Goal: Transaction & Acquisition: Purchase product/service

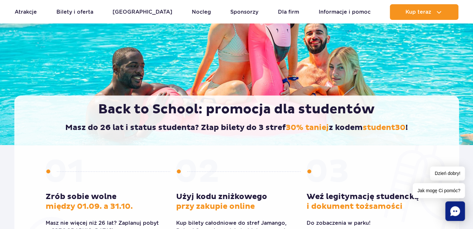
scroll to position [34, 0]
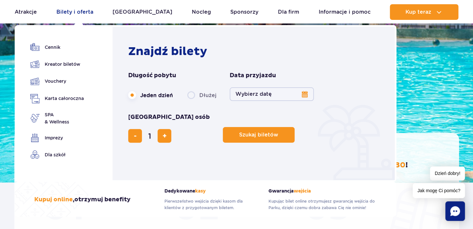
click at [68, 12] on link "Bilety i oferta" at bounding box center [74, 12] width 37 height 16
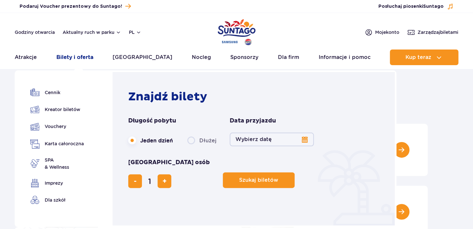
click at [73, 57] on link "Bilety i oferta" at bounding box center [74, 58] width 37 height 16
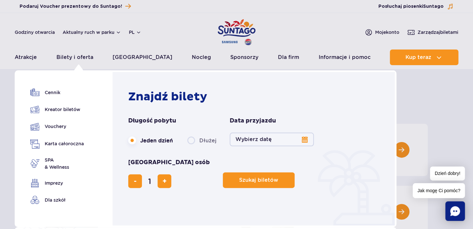
click at [304, 139] on button "Wybierz datę" at bounding box center [272, 140] width 84 height 14
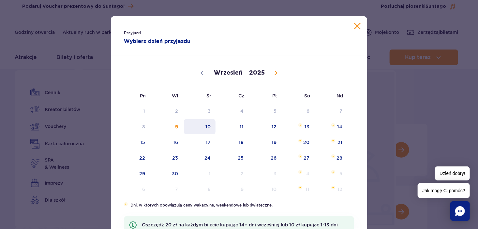
click at [207, 125] on span "10" at bounding box center [199, 126] width 33 height 15
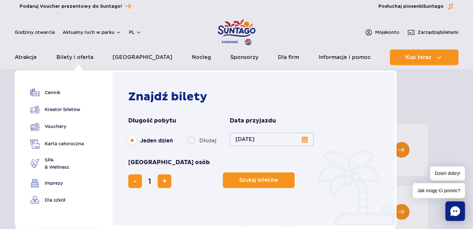
click at [301, 140] on button "10.09.25" at bounding box center [272, 140] width 84 height 14
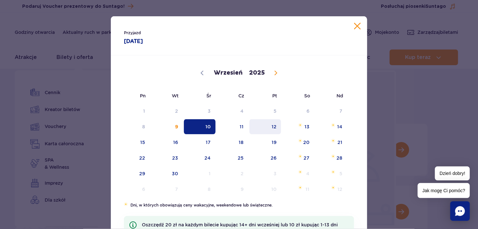
click at [267, 128] on span "12" at bounding box center [265, 126] width 33 height 15
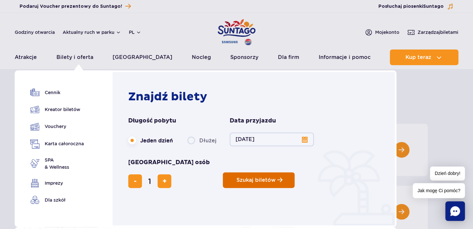
click at [237, 178] on span "Szukaj biletów" at bounding box center [256, 181] width 39 height 6
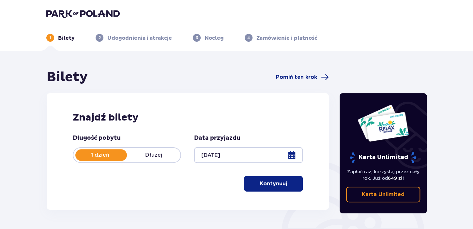
click at [289, 187] on span "button" at bounding box center [289, 184] width 8 height 8
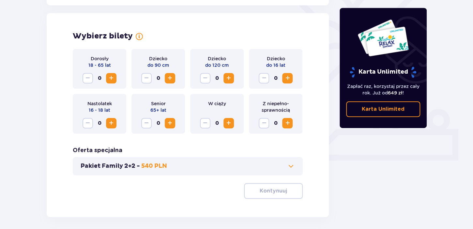
scroll to position [181, 0]
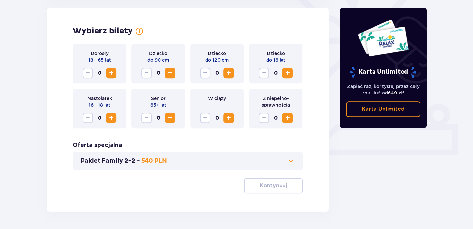
click at [112, 73] on span "Increase" at bounding box center [111, 73] width 8 height 8
click at [274, 187] on p "Kontynuuj" at bounding box center [273, 185] width 27 height 7
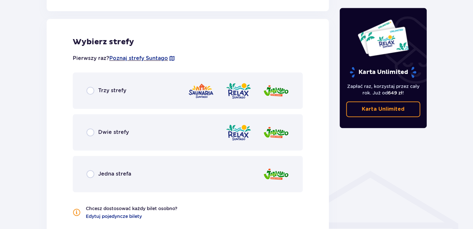
scroll to position [362, 0]
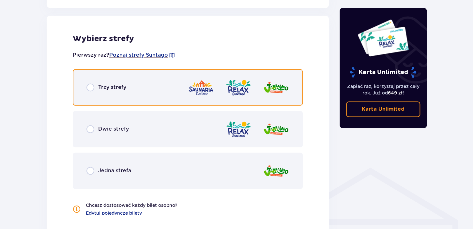
click at [90, 87] on input "radio" at bounding box center [90, 88] width 8 height 8
radio input "true"
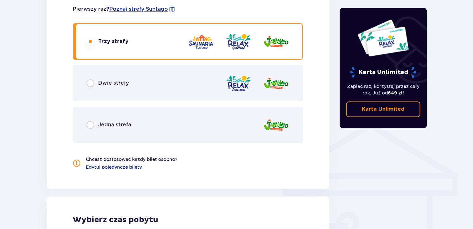
scroll to position [367, 0]
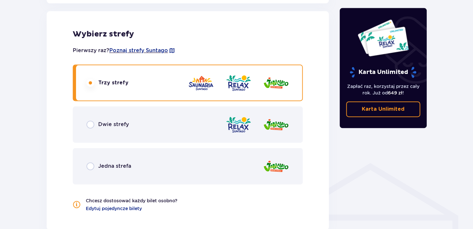
click at [94, 124] on div "Dwie strefy" at bounding box center [107, 125] width 42 height 8
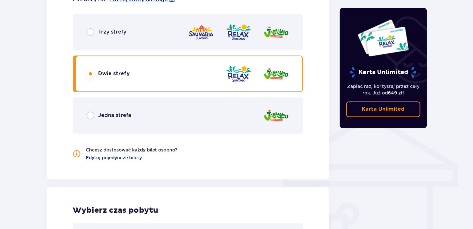
scroll to position [417, 0]
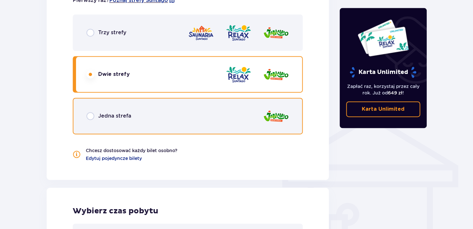
click at [90, 119] on input "radio" at bounding box center [90, 116] width 8 height 8
radio input "true"
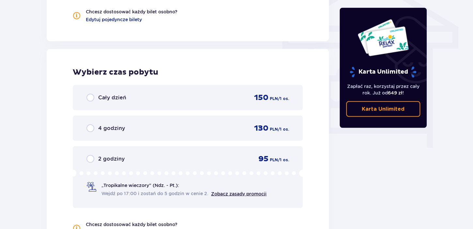
scroll to position [452, 0]
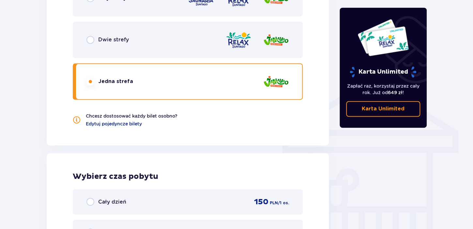
click at [92, 49] on div "Dwie strefy" at bounding box center [188, 40] width 230 height 37
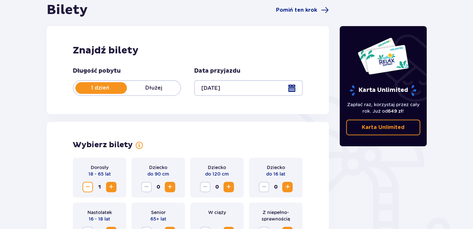
scroll to position [138, 0]
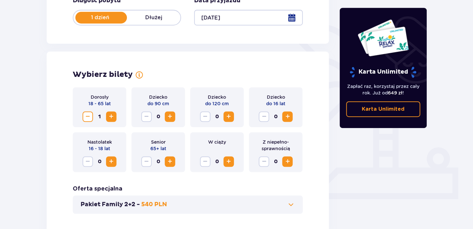
click at [289, 116] on span "Increase" at bounding box center [288, 117] width 8 height 8
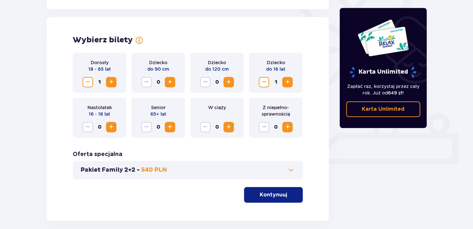
scroll to position [203, 0]
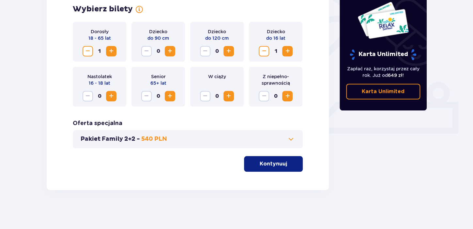
click at [260, 155] on div "Dorosły 18 - 65 lat 1 Dziecko do 90 cm 0 Dziecko do 120 cm 0 Dziecko do 16 lat …" at bounding box center [188, 97] width 230 height 150
click at [263, 164] on p "Kontynuuj" at bounding box center [273, 164] width 27 height 7
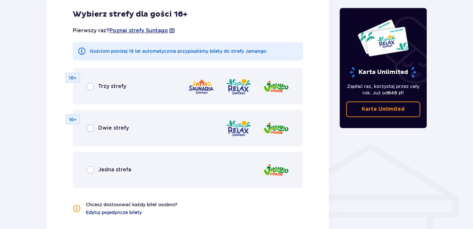
scroll to position [454, 0]
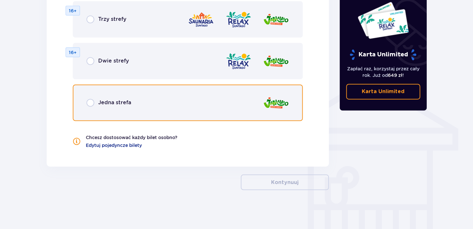
drag, startPoint x: 92, startPoint y: 102, endPoint x: 130, endPoint y: 119, distance: 41.2
click at [93, 102] on input "radio" at bounding box center [90, 103] width 8 height 8
radio input "true"
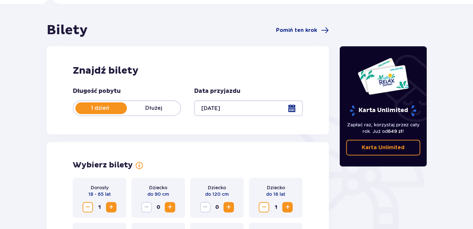
scroll to position [27, 0]
